Goal: Register for event/course

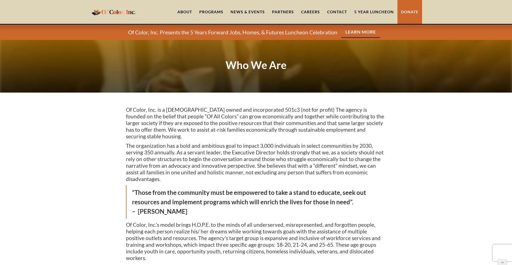
click at [369, 12] on link "5 Year Luncheon" at bounding box center [374, 12] width 47 height 24
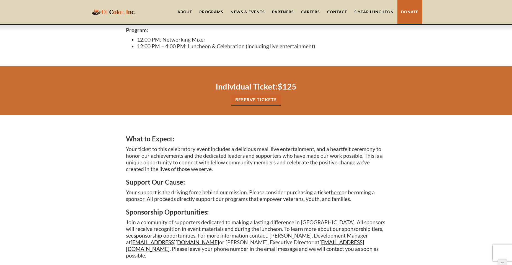
scroll to position [194, 0]
